Goal: Task Accomplishment & Management: Manage account settings

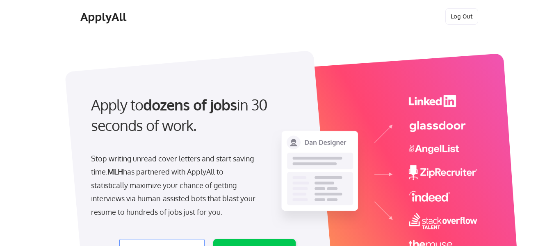
select select ""engineering""
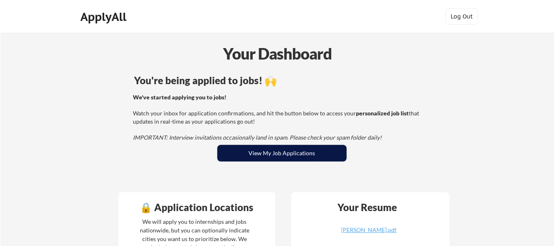
click at [313, 146] on button "View My Job Applications" at bounding box center [281, 153] width 129 height 16
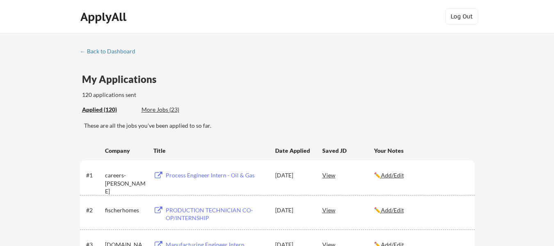
click at [164, 112] on div "More Jobs (23)" at bounding box center [172, 109] width 60 height 8
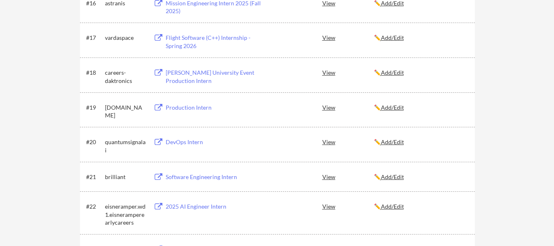
scroll to position [855, 0]
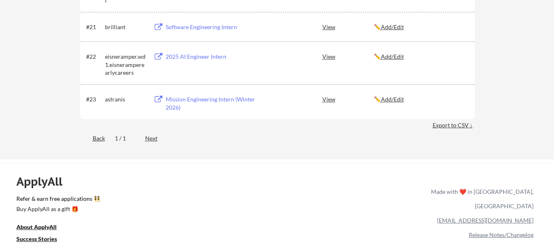
click at [203, 97] on div "Mission Engineering Intern (Winter 2026)" at bounding box center [217, 103] width 102 height 16
click at [208, 66] on div "#22 eisneramper.wd1.eisneramperearlycareers 2025 AI Engineer Intern View ✏️ Add…" at bounding box center [277, 63] width 382 height 28
click at [202, 58] on div "2025 AI Engineer Intern" at bounding box center [217, 57] width 102 height 8
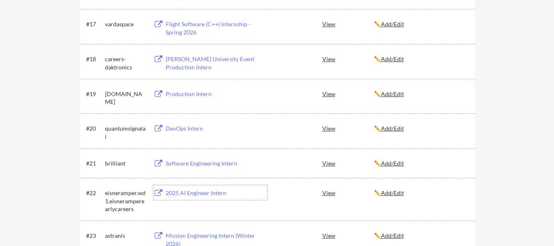
scroll to position [713, 0]
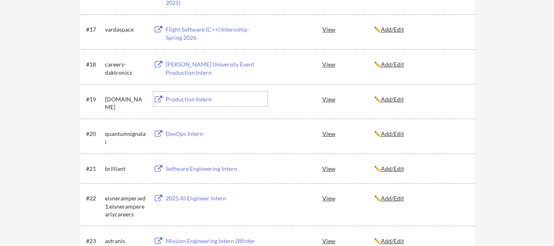
click at [197, 93] on div "Production Intern" at bounding box center [216, 98] width 104 height 15
click at [329, 96] on div "View" at bounding box center [348, 98] width 52 height 15
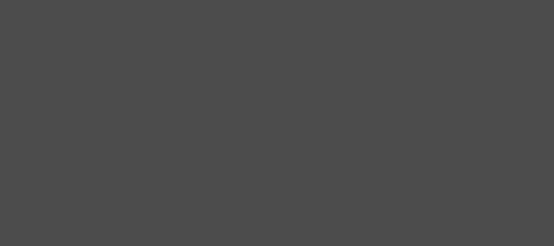
scroll to position [1287, 0]
drag, startPoint x: 341, startPoint y: 124, endPoint x: 339, endPoint y: 31, distance: 93.6
click at [377, 79] on div at bounding box center [277, 123] width 554 height 246
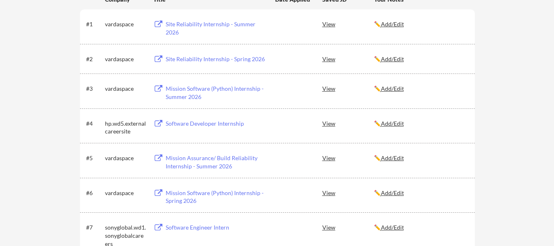
scroll to position [147, 0]
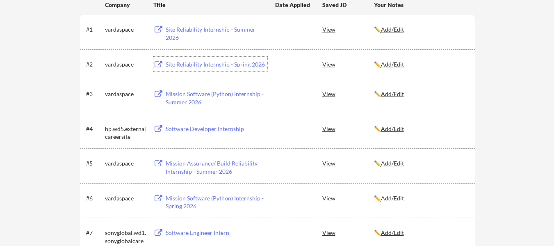
click at [252, 65] on div "Site Reliability Internship - Spring 2026" at bounding box center [217, 64] width 102 height 8
